Goal: Task Accomplishment & Management: Complete application form

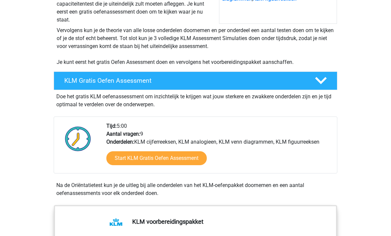
scroll to position [114, 0]
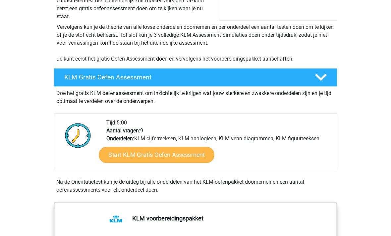
click at [189, 160] on link "Start KLM Gratis Oefen Assessment" at bounding box center [156, 155] width 115 height 16
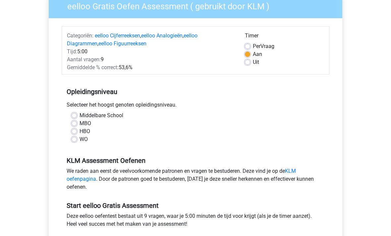
scroll to position [56, 0]
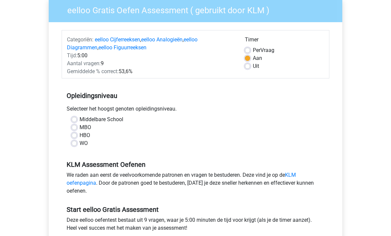
click at [81, 131] on label "MBO" at bounding box center [86, 128] width 12 height 8
click at [77, 130] on input "MBO" at bounding box center [74, 127] width 5 height 7
radio input "true"
click at [80, 117] on label "Middelbare School" at bounding box center [102, 120] width 44 height 8
click at [77, 117] on input "Middelbare School" at bounding box center [74, 119] width 5 height 7
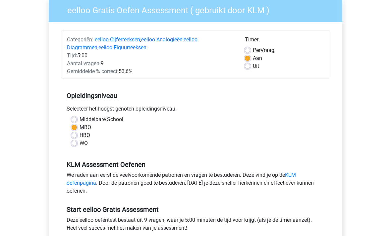
radio input "true"
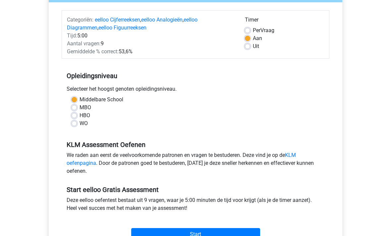
scroll to position [76, 0]
click at [234, 231] on input "Start" at bounding box center [195, 234] width 129 height 13
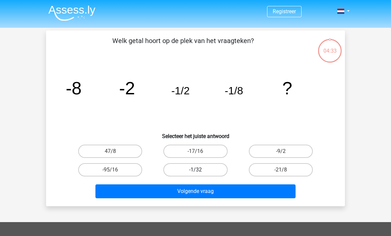
click at [213, 172] on label "-1/32" at bounding box center [195, 169] width 64 height 13
click at [200, 172] on input "-1/32" at bounding box center [198, 172] width 4 height 4
radio input "true"
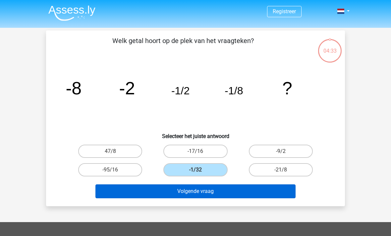
click at [231, 192] on button "Volgende vraag" at bounding box center [195, 192] width 201 height 14
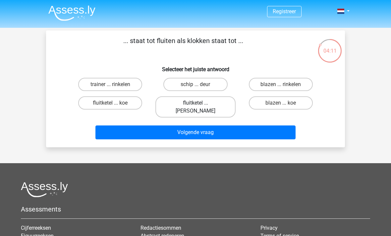
click at [216, 103] on label "fluitketel ... luiden" at bounding box center [195, 106] width 80 height 21
click at [200, 103] on input "fluitketel ... luiden" at bounding box center [198, 105] width 4 height 4
radio input "true"
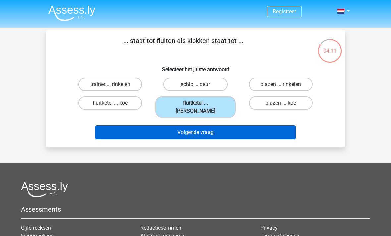
click at [231, 126] on button "Volgende vraag" at bounding box center [195, 133] width 201 height 14
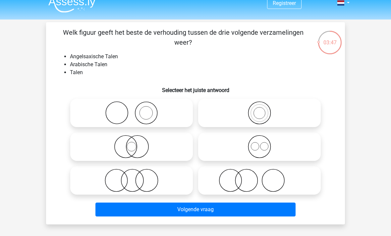
scroll to position [8, 0]
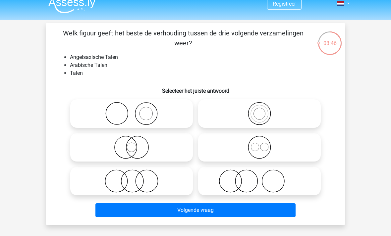
click at [266, 150] on icon at bounding box center [259, 147] width 117 height 23
click at [264, 144] on input "radio" at bounding box center [262, 142] width 4 height 4
radio input "true"
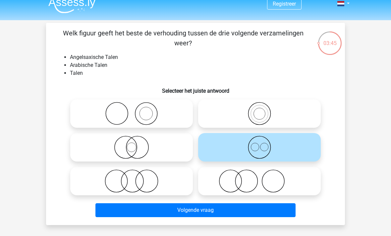
click at [258, 185] on icon at bounding box center [259, 181] width 117 height 23
click at [260, 178] on input "radio" at bounding box center [262, 176] width 4 height 4
radio input "true"
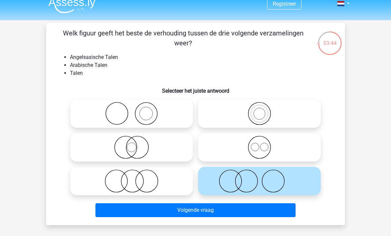
click at [336, 71] on div "Welk figuur geeft het beste de verhouding tussen de drie volgende verzamelingen…" at bounding box center [196, 124] width 294 height 192
click at [265, 118] on icon at bounding box center [259, 113] width 117 height 23
click at [264, 110] on input "radio" at bounding box center [262, 108] width 4 height 4
radio input "true"
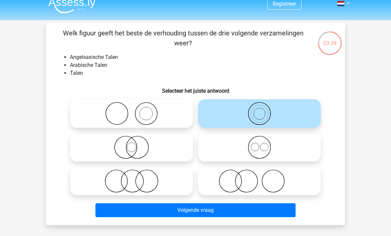
click at [252, 184] on icon at bounding box center [259, 181] width 117 height 23
click at [260, 178] on input "radio" at bounding box center [262, 176] width 4 height 4
radio input "true"
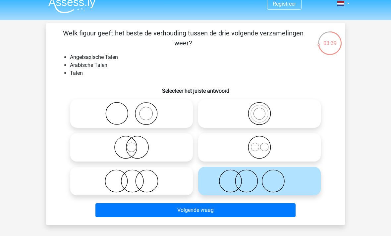
click at [161, 111] on icon at bounding box center [131, 113] width 117 height 23
click at [136, 110] on input "radio" at bounding box center [134, 108] width 4 height 4
radio input "true"
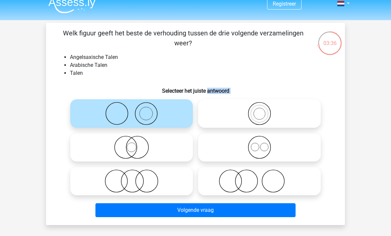
click at [354, 124] on div "Registreer" at bounding box center [195, 204] width 391 height 424
click at [351, 125] on div "03:36 Vraag 3 van de 9 Categorie: eelloo gratis assessment Welk figuur geeft he…" at bounding box center [195, 124] width 315 height 203
click at [319, 126] on label at bounding box center [259, 113] width 123 height 29
click at [264, 110] on input "radio" at bounding box center [262, 108] width 4 height 4
radio input "true"
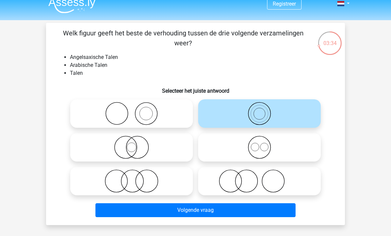
click at [286, 82] on div "Welk figuur geeft het beste de verhouding tussen de drie volgende verzamelingen…" at bounding box center [196, 124] width 294 height 192
click at [179, 150] on icon at bounding box center [131, 147] width 117 height 23
click at [136, 144] on input "radio" at bounding box center [134, 142] width 4 height 4
radio input "true"
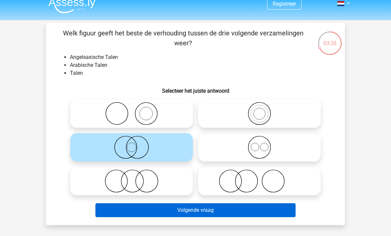
click at [234, 212] on button "Volgende vraag" at bounding box center [195, 211] width 201 height 14
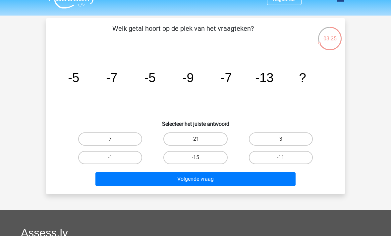
scroll to position [11, 0]
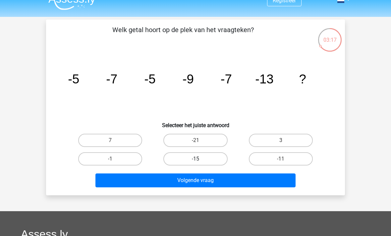
click at [208, 160] on label "-15" at bounding box center [195, 159] width 64 height 13
click at [200, 160] on input "-15" at bounding box center [198, 161] width 4 height 4
radio input "true"
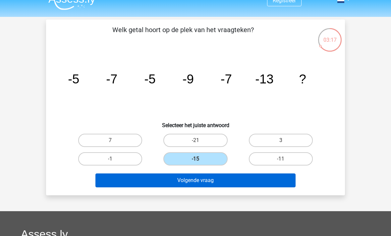
click at [221, 181] on button "Volgende vraag" at bounding box center [195, 181] width 201 height 14
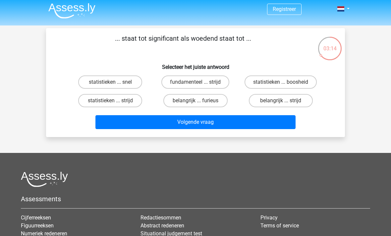
scroll to position [0, 0]
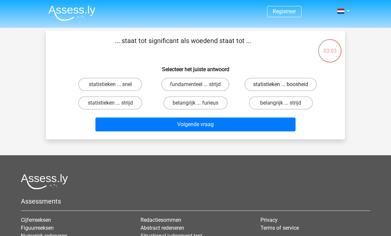
click at [306, 87] on label "statistieken ... boosheid" at bounding box center [281, 84] width 72 height 13
click at [285, 87] on input "statistieken ... boosheid" at bounding box center [283, 87] width 4 height 4
radio input "true"
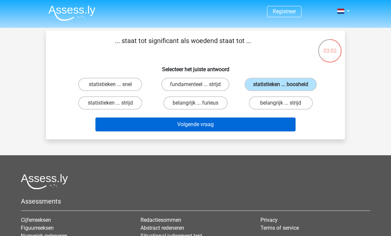
click at [254, 125] on button "Volgende vraag" at bounding box center [195, 125] width 201 height 14
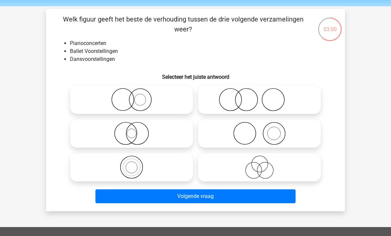
scroll to position [21, 0]
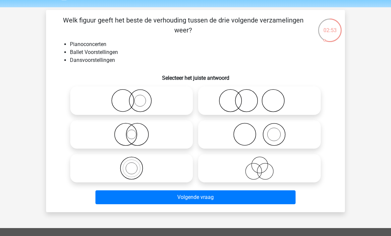
click at [288, 133] on icon at bounding box center [259, 134] width 117 height 23
click at [264, 131] on input "radio" at bounding box center [262, 129] width 4 height 4
radio input "true"
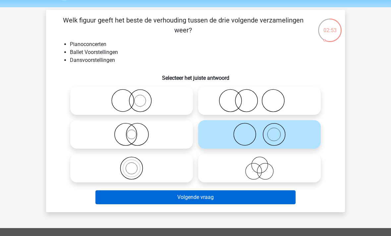
click at [241, 196] on button "Volgende vraag" at bounding box center [195, 198] width 201 height 14
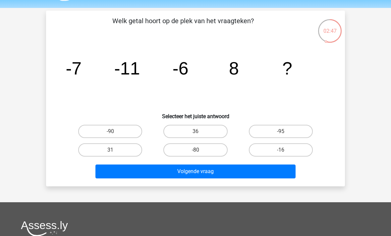
scroll to position [2, 0]
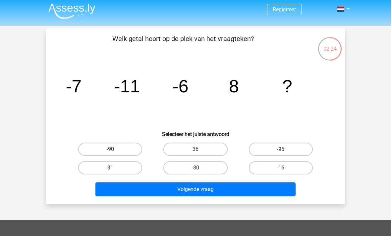
click at [281, 174] on label "-16" at bounding box center [281, 167] width 64 height 13
click at [281, 172] on input "-16" at bounding box center [283, 170] width 4 height 4
radio input "true"
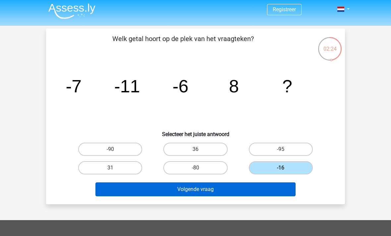
click at [265, 186] on button "Volgende vraag" at bounding box center [195, 190] width 201 height 14
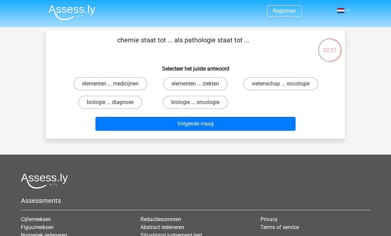
scroll to position [0, 0]
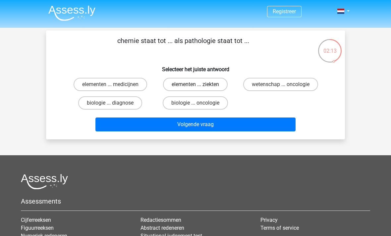
click at [216, 87] on label "elementen ... ziekten" at bounding box center [195, 84] width 65 height 13
click at [200, 87] on input "elementen ... ziekten" at bounding box center [198, 87] width 4 height 4
radio input "true"
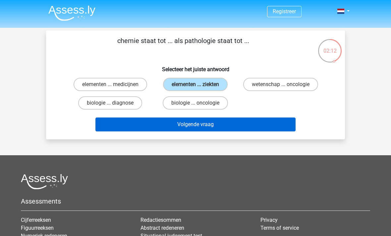
click at [194, 130] on button "Volgende vraag" at bounding box center [195, 125] width 201 height 14
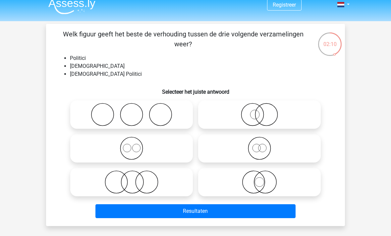
scroll to position [7, 0]
click at [176, 153] on icon at bounding box center [131, 148] width 117 height 23
click at [136, 145] on input "radio" at bounding box center [134, 143] width 4 height 4
radio input "true"
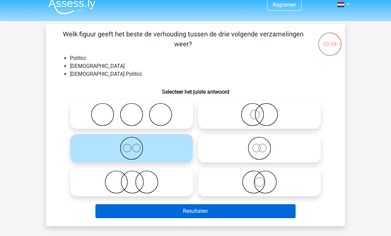
click at [222, 218] on button "Resultaten" at bounding box center [195, 212] width 201 height 14
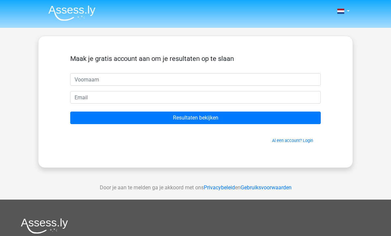
click at [305, 83] on input "text" at bounding box center [195, 79] width 251 height 13
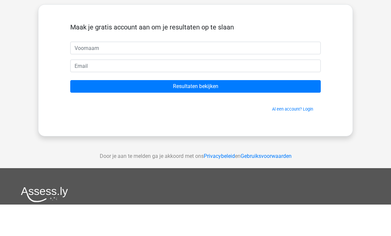
click at [380, 57] on div "Nederlands English" at bounding box center [195, 187] width 391 height 375
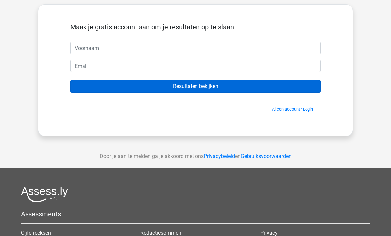
click at [284, 90] on input "Resultaten bekijken" at bounding box center [195, 86] width 251 height 13
click at [286, 91] on input "Resultaten bekijken" at bounding box center [195, 86] width 251 height 13
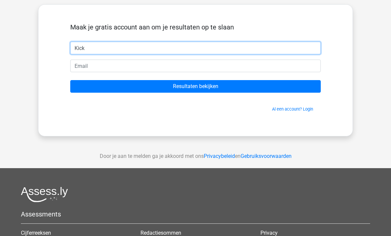
type input "Kick"
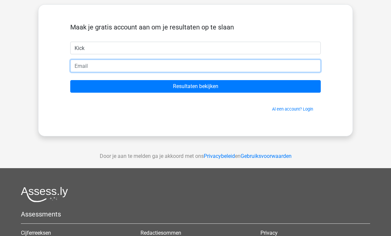
click at [269, 68] on input "email" at bounding box center [195, 66] width 251 height 13
type input "k"
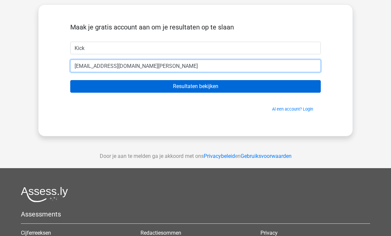
type input "[EMAIL_ADDRESS][DOMAIN_NAME]"
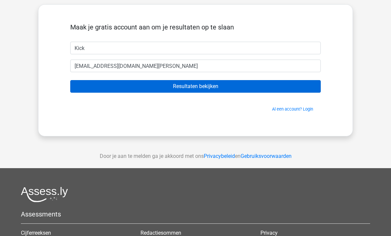
click at [292, 85] on input "Resultaten bekijken" at bounding box center [195, 86] width 251 height 13
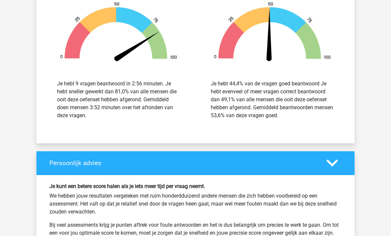
scroll to position [1065, 0]
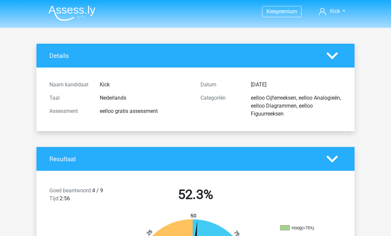
scroll to position [67, 0]
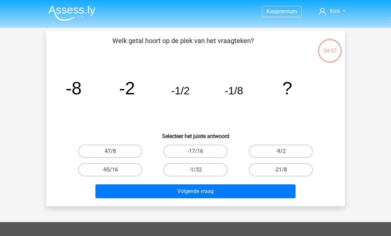
click at [335, 0] on header "Kies premium Kick [EMAIL_ADDRESS][DOMAIN_NAME]" at bounding box center [195, 14] width 391 height 28
